Goal: Information Seeking & Learning: Learn about a topic

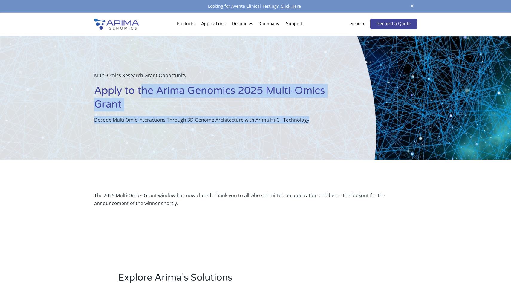
drag, startPoint x: 143, startPoint y: 89, endPoint x: 221, endPoint y: 130, distance: 87.9
click at [221, 130] on div "Multi-Omics Research Grant Opportunity Apply to the Arima Genomics 2025 Multi-O…" at bounding box center [188, 98] width 376 height 124
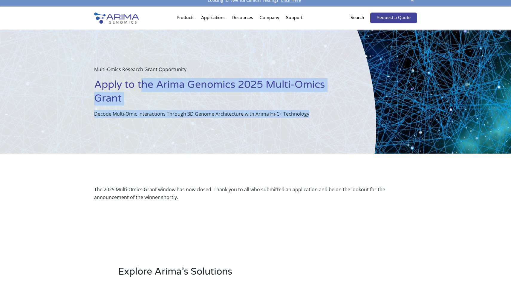
scroll to position [7, 0]
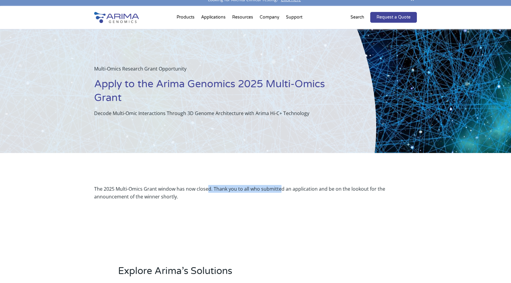
drag, startPoint x: 208, startPoint y: 187, endPoint x: 280, endPoint y: 187, distance: 72.6
click at [281, 187] on p "The 2025 Multi-Omics Grant window has now closed. Thank you to all who submitte…" at bounding box center [255, 193] width 322 height 16
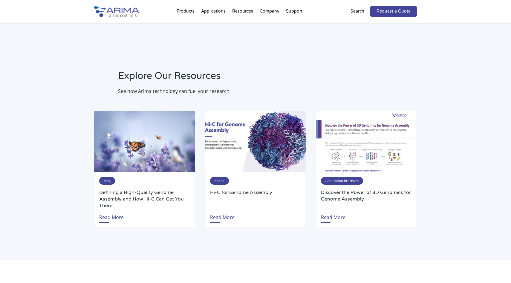
scroll to position [405, 0]
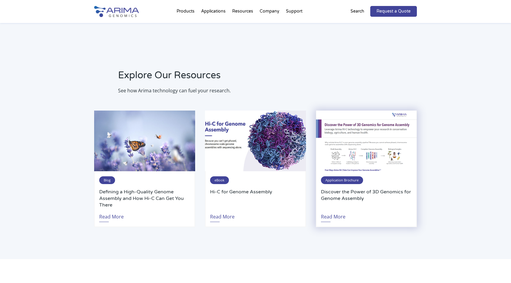
click at [344, 148] on img at bounding box center [366, 140] width 101 height 61
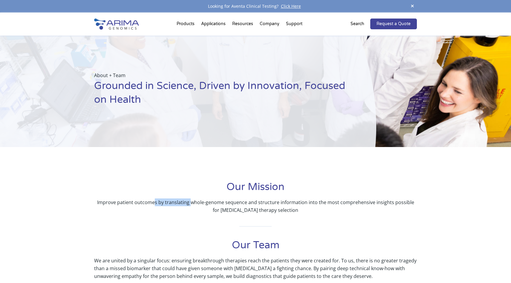
drag, startPoint x: 153, startPoint y: 205, endPoint x: 188, endPoint y: 203, distance: 34.7
click at [188, 203] on p "Improve patient outcomes by translating whole-genome sequence and structure inf…" at bounding box center [255, 206] width 322 height 16
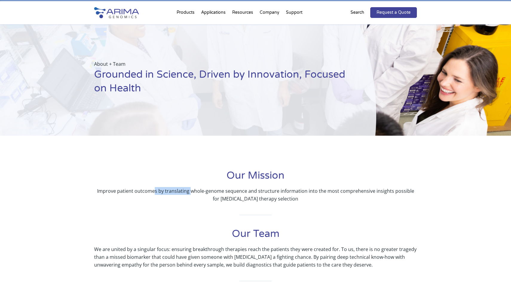
scroll to position [13, 0]
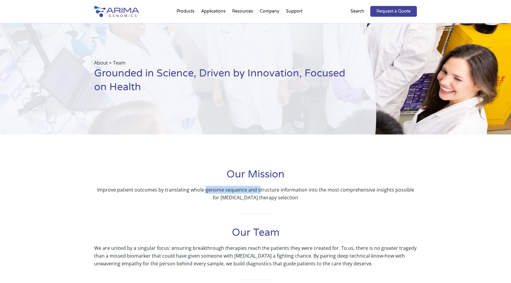
drag, startPoint x: 202, startPoint y: 190, endPoint x: 256, endPoint y: 190, distance: 54.0
click at [256, 190] on p "Improve patient outcomes by translating whole-genome sequence and structure inf…" at bounding box center [255, 194] width 322 height 16
click at [236, 191] on p "Improve patient outcomes by translating whole-genome sequence and structure inf…" at bounding box center [255, 194] width 322 height 16
drag, startPoint x: 191, startPoint y: 191, endPoint x: 254, endPoint y: 191, distance: 63.6
click at [254, 191] on p "Improve patient outcomes by translating whole-genome sequence and structure inf…" at bounding box center [255, 194] width 322 height 16
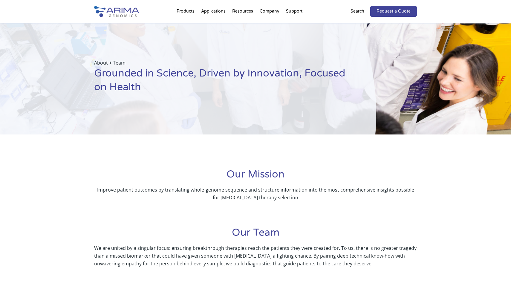
click at [281, 190] on p "Improve patient outcomes by translating whole-genome sequence and structure inf…" at bounding box center [255, 194] width 322 height 16
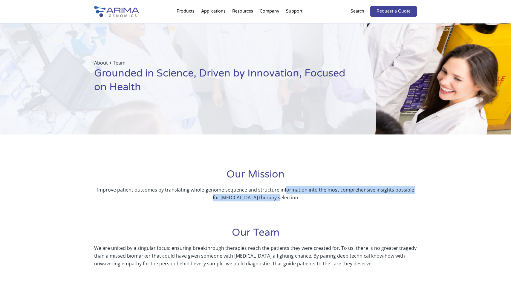
drag, startPoint x: 281, startPoint y: 190, endPoint x: 313, endPoint y: 198, distance: 33.2
click at [313, 198] on p "Improve patient outcomes by translating whole-genome sequence and structure inf…" at bounding box center [255, 194] width 322 height 16
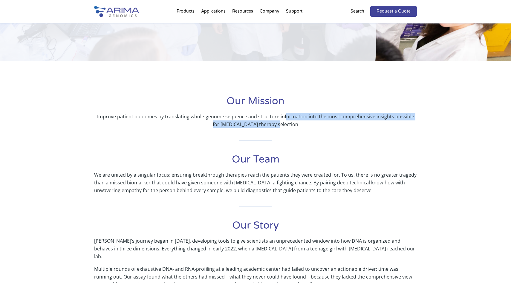
scroll to position [87, 0]
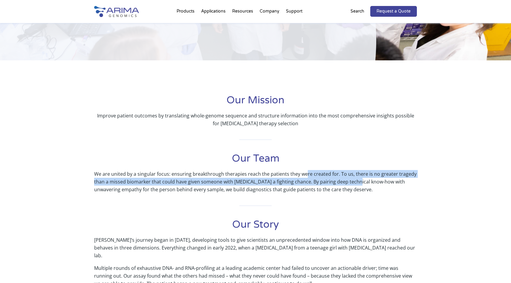
drag, startPoint x: 304, startPoint y: 174, endPoint x: 354, endPoint y: 178, distance: 50.6
click at [354, 178] on p "We are united by a singular focus: ensuring breakthrough therapies reach the pa…" at bounding box center [255, 181] width 322 height 23
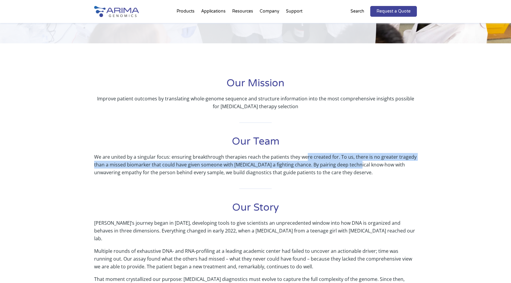
scroll to position [98, 0]
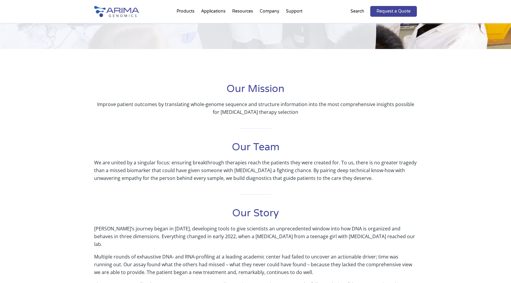
click at [354, 178] on p "We are united by a singular focus: ensuring breakthrough therapies reach the pa…" at bounding box center [255, 170] width 322 height 23
drag, startPoint x: 354, startPoint y: 163, endPoint x: 390, endPoint y: 164, distance: 36.1
click at [390, 164] on p "We are united by a singular focus: ensuring breakthrough therapies reach the pa…" at bounding box center [255, 170] width 322 height 23
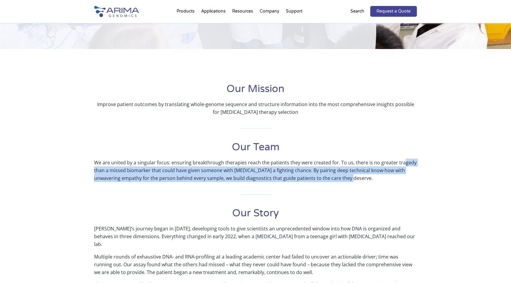
drag, startPoint x: 401, startPoint y: 163, endPoint x: 401, endPoint y: 174, distance: 11.0
click at [401, 174] on p "We are united by a singular focus: ensuring breakthrough therapies reach the pa…" at bounding box center [255, 170] width 322 height 23
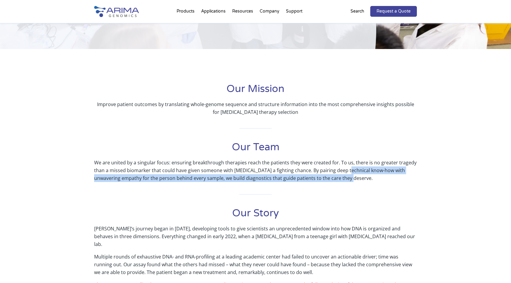
drag, startPoint x: 401, startPoint y: 174, endPoint x: 344, endPoint y: 168, distance: 57.0
click at [344, 169] on p "We are united by a singular focus: ensuring breakthrough therapies reach the pa…" at bounding box center [255, 170] width 322 height 23
click at [344, 168] on p "We are united by a singular focus: ensuring breakthrough therapies reach the pa…" at bounding box center [255, 170] width 322 height 23
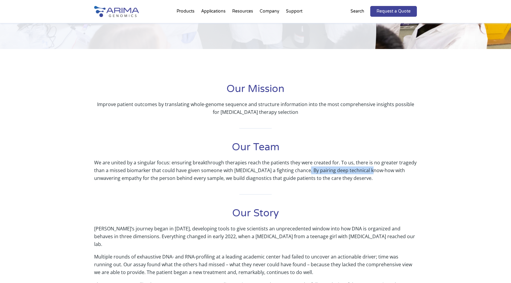
drag, startPoint x: 302, startPoint y: 168, endPoint x: 369, endPoint y: 174, distance: 67.1
click at [369, 174] on p "We are united by a singular focus: ensuring breakthrough therapies reach the pa…" at bounding box center [255, 170] width 322 height 23
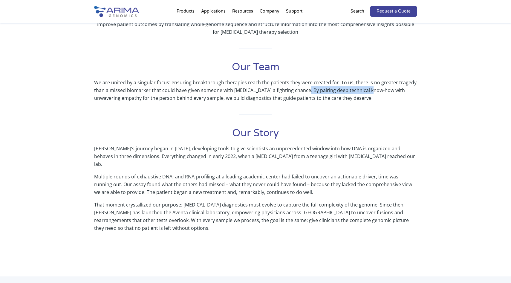
scroll to position [177, 0]
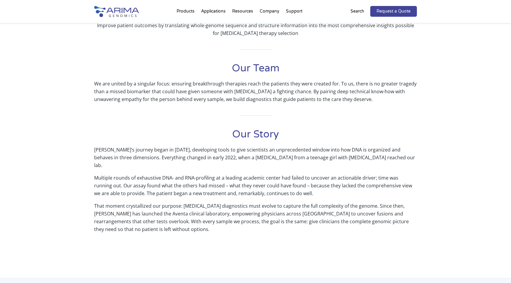
drag, startPoint x: 367, startPoint y: 148, endPoint x: 387, endPoint y: 149, distance: 20.0
click at [387, 149] on p "[PERSON_NAME]’s journey began in [DATE], developing tools to give scientists an…" at bounding box center [255, 160] width 322 height 28
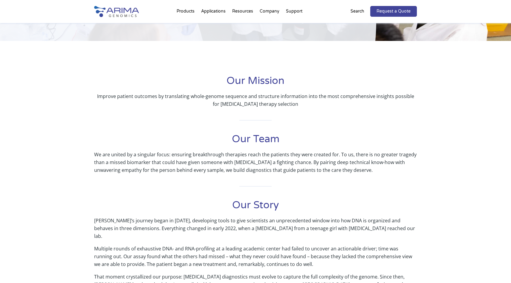
scroll to position [117, 0]
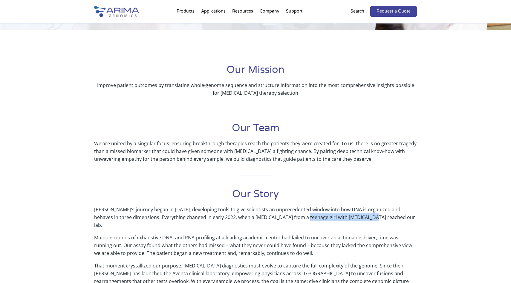
drag, startPoint x: 285, startPoint y: 214, endPoint x: 354, endPoint y: 215, distance: 68.1
click at [354, 215] on p "[PERSON_NAME]’s journey began in [DATE], developing tools to give scientists an…" at bounding box center [255, 219] width 322 height 28
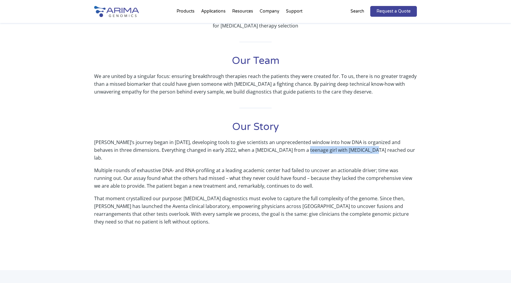
scroll to position [183, 0]
drag, startPoint x: 334, startPoint y: 165, endPoint x: 379, endPoint y: 165, distance: 44.2
click at [379, 167] on p "Multiple rounds of exhaustive DNA- and RNA-profiling at a leading academic cent…" at bounding box center [255, 181] width 322 height 28
drag, startPoint x: 389, startPoint y: 163, endPoint x: 419, endPoint y: 164, distance: 29.6
click at [419, 164] on div "Our Mission Improve patient outcomes by translating whole-genome sequence and s…" at bounding box center [255, 132] width 511 height 277
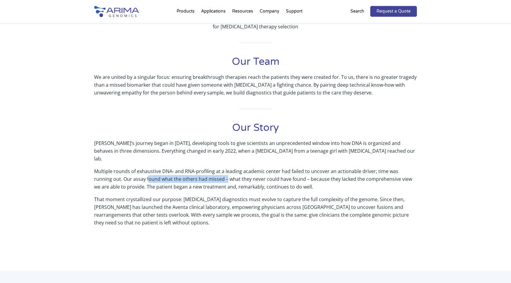
drag, startPoint x: 128, startPoint y: 174, endPoint x: 207, endPoint y: 174, distance: 78.5
click at [207, 174] on p "Multiple rounds of exhaustive DNA- and RNA-profiling at a leading academic cent…" at bounding box center [255, 181] width 322 height 28
drag, startPoint x: 246, startPoint y: 173, endPoint x: 283, endPoint y: 173, distance: 37.3
click at [283, 173] on p "Multiple rounds of exhaustive DNA- and RNA-profiling at a leading academic cent…" at bounding box center [255, 181] width 322 height 28
drag, startPoint x: 306, startPoint y: 173, endPoint x: 316, endPoint y: 174, distance: 10.6
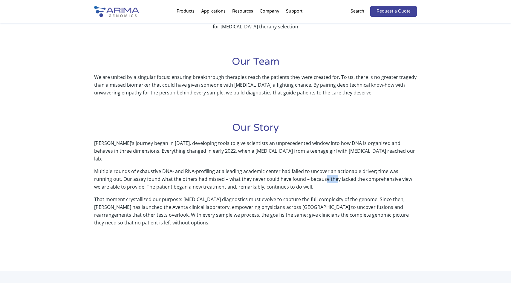
click at [316, 174] on p "Multiple rounds of exhaustive DNA- and RNA-profiling at a leading academic cent…" at bounding box center [255, 181] width 322 height 28
drag, startPoint x: 196, startPoint y: 180, endPoint x: 279, endPoint y: 180, distance: 83.0
click at [279, 180] on p "Multiple rounds of exhaustive DNA- and RNA-profiling at a leading academic cent…" at bounding box center [255, 181] width 322 height 28
drag, startPoint x: 278, startPoint y: 189, endPoint x: 278, endPoint y: 194, distance: 4.8
click at [278, 195] on p "That moment crystallized our purpose: [MEDICAL_DATA] diagnostics must evolve to…" at bounding box center [255, 213] width 322 height 36
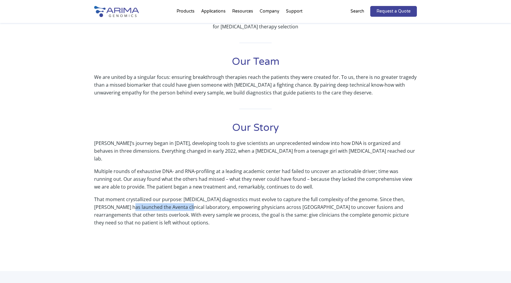
drag, startPoint x: 125, startPoint y: 201, endPoint x: 181, endPoint y: 201, distance: 55.8
click at [181, 201] on p "That moment crystallized our purpose: [MEDICAL_DATA] diagnostics must evolve to…" at bounding box center [255, 213] width 322 height 36
copy p "Aventa clinical laboratory"
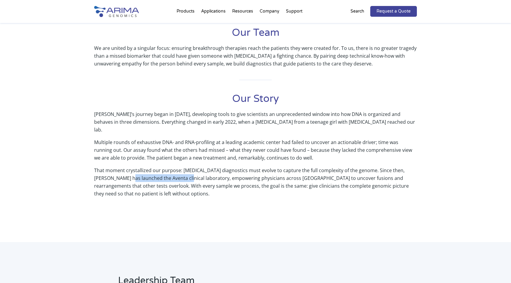
scroll to position [219, 0]
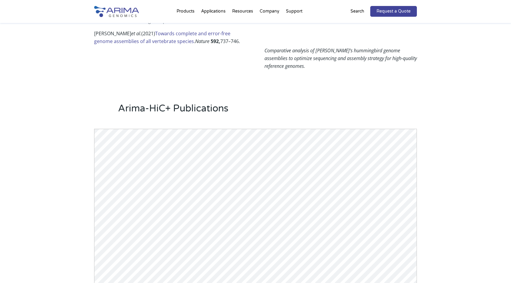
scroll to position [508, 0]
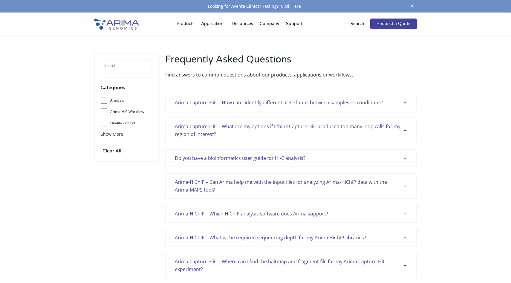
click at [135, 111] on label "Arima-HIC Workflow" at bounding box center [126, 111] width 51 height 9
click at [106, 111] on input "Arima-HIC Workflow" at bounding box center [104, 112] width 4 height 4
checkbox input "true"
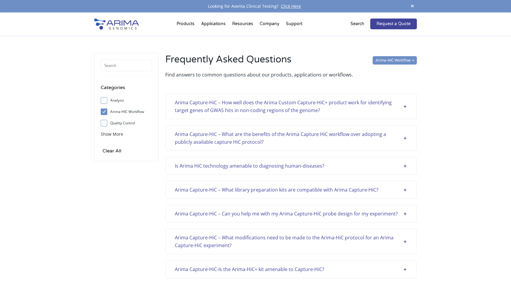
click at [245, 173] on div "Is Arima HiC technology amenable to diagnosing human-diseases? The Arima Techno…" at bounding box center [290, 166] width 251 height 18
click at [248, 165] on div "Is Arima HiC technology amenable to diagnosing human-diseases?" at bounding box center [291, 166] width 232 height 8
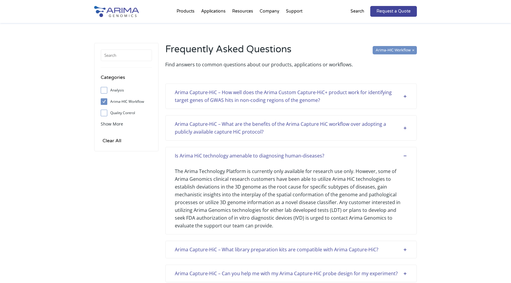
scroll to position [19, 0]
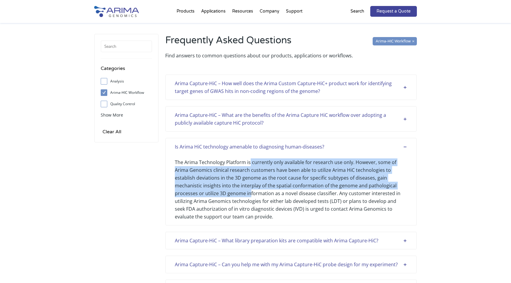
drag, startPoint x: 248, startPoint y: 165, endPoint x: 248, endPoint y: 190, distance: 24.2
click at [248, 190] on div "The Arima Technology Platform is currently only available for research use only…" at bounding box center [291, 185] width 232 height 70
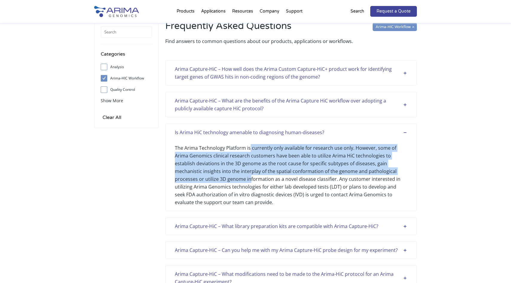
scroll to position [34, 0]
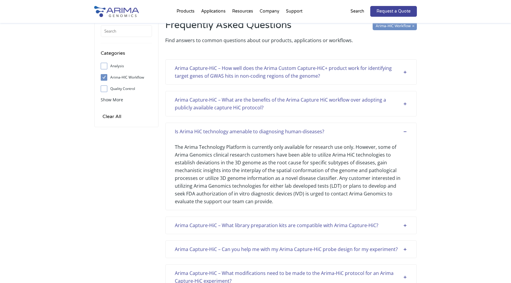
click at [260, 186] on div "The Arima Technology Platform is currently only available for research use only…" at bounding box center [291, 170] width 232 height 70
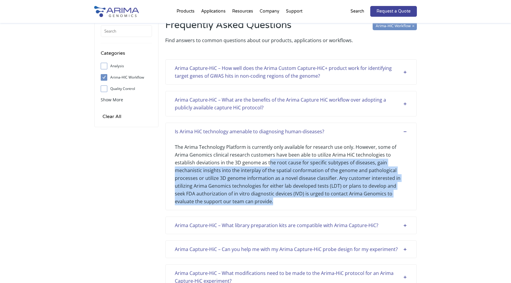
drag, startPoint x: 268, startPoint y: 162, endPoint x: 282, endPoint y: 198, distance: 38.9
click at [282, 198] on div "The Arima Technology Platform is currently only available for research use only…" at bounding box center [291, 170] width 232 height 70
